Goal: Task Accomplishment & Management: Complete application form

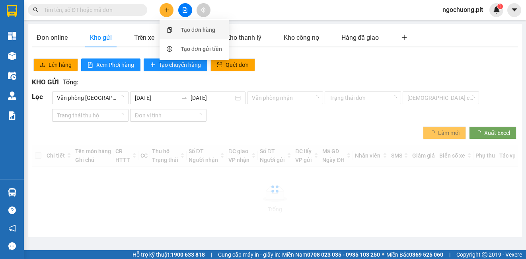
click at [183, 30] on div "Tạo đơn hàng" at bounding box center [198, 29] width 35 height 9
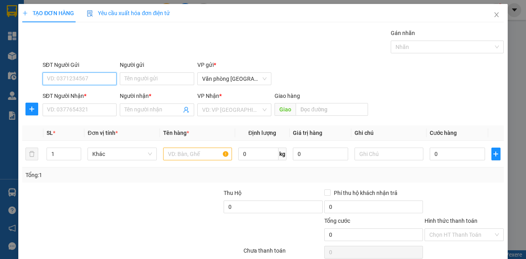
click at [98, 80] on input "SĐT Người Gửi" at bounding box center [80, 78] width 74 height 13
type input "0855009759"
click at [66, 94] on div "0855009759 - BÌNH" at bounding box center [79, 94] width 64 height 9
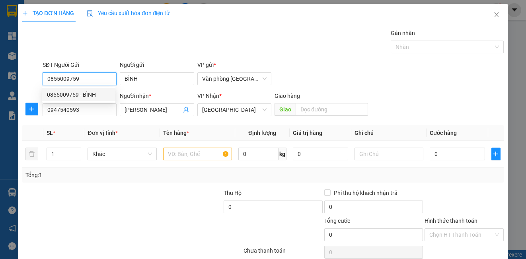
type input "BÌNH"
type input "0947540593"
type input "[PERSON_NAME]"
type input "40.000"
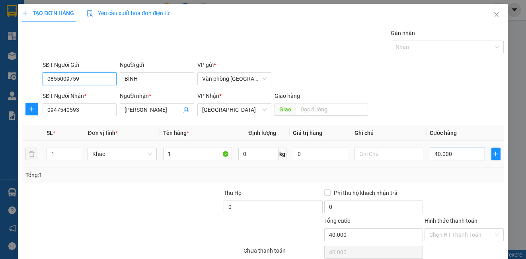
type input "0855009759"
click at [460, 156] on input "40.000" at bounding box center [457, 154] width 55 height 13
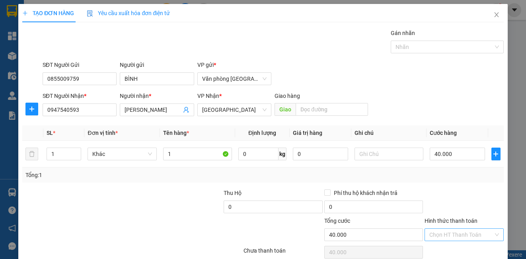
click at [446, 229] on input "Hình thức thanh toán" at bounding box center [461, 235] width 64 height 12
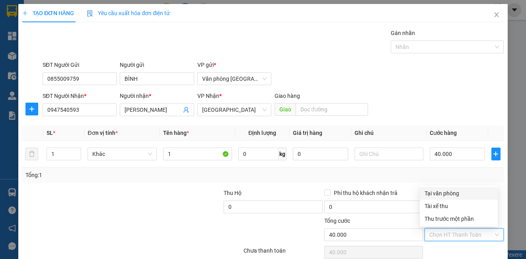
click at [437, 194] on div "Tại văn phòng" at bounding box center [459, 193] width 68 height 9
type input "0"
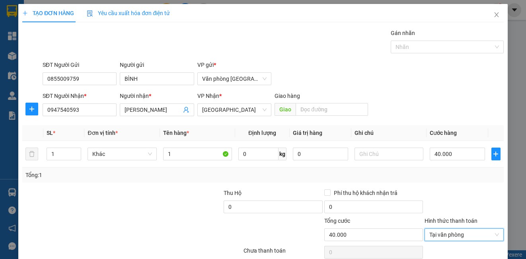
scroll to position [35, 0]
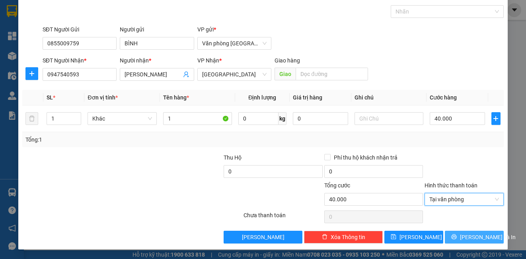
click at [456, 240] on span "printer" at bounding box center [454, 237] width 6 height 6
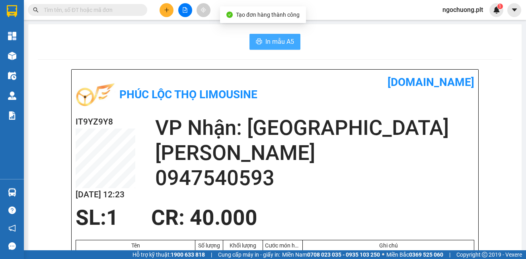
click at [262, 45] on button "In mẫu A5" at bounding box center [274, 42] width 51 height 16
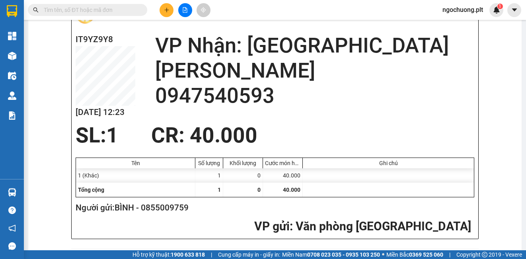
scroll to position [84, 0]
